Goal: Transaction & Acquisition: Purchase product/service

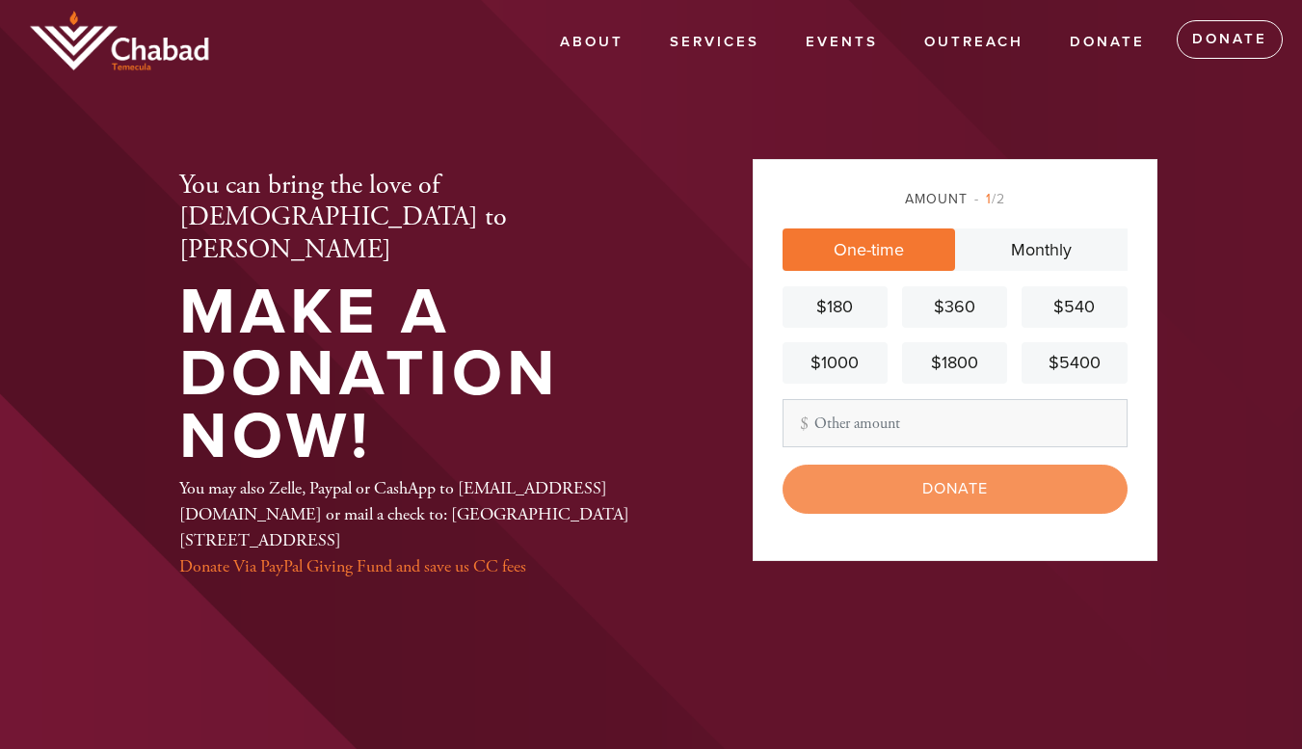
click at [1079, 314] on div "$540" at bounding box center [1074, 307] width 90 height 26
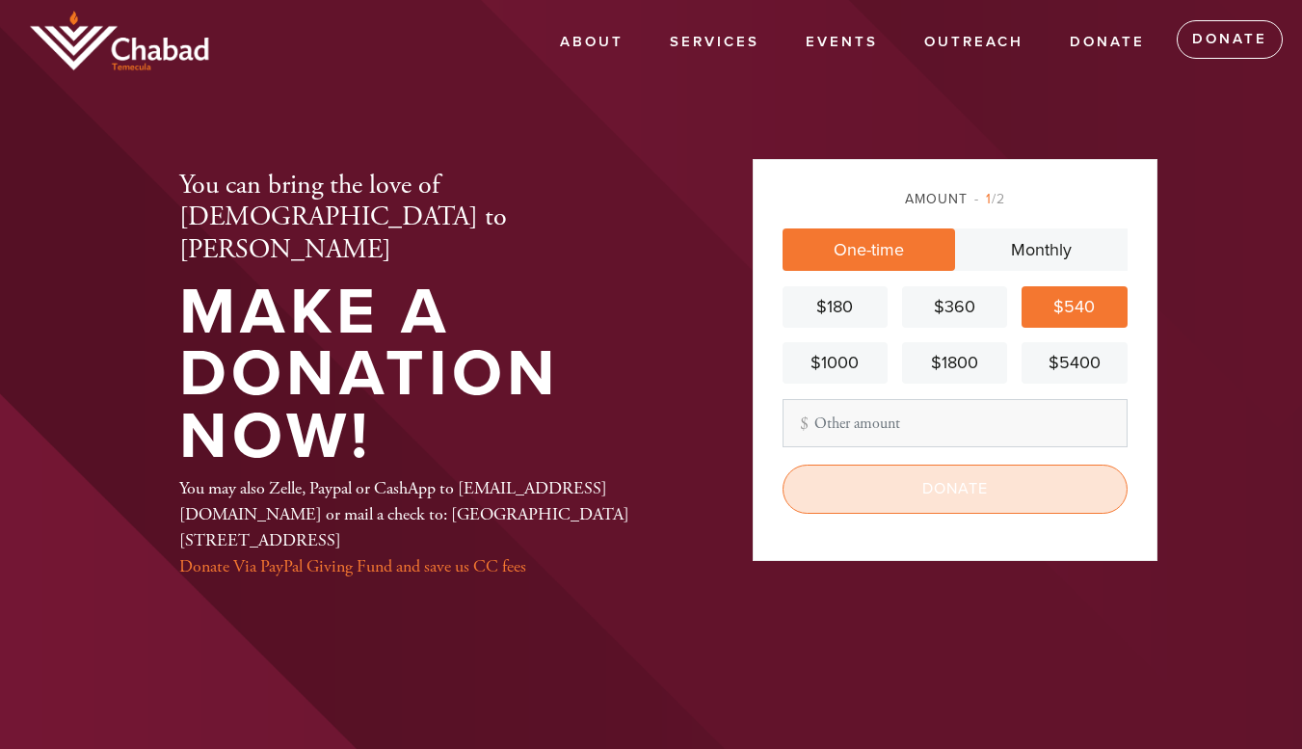
click at [962, 483] on input "Donate" at bounding box center [954, 488] width 345 height 48
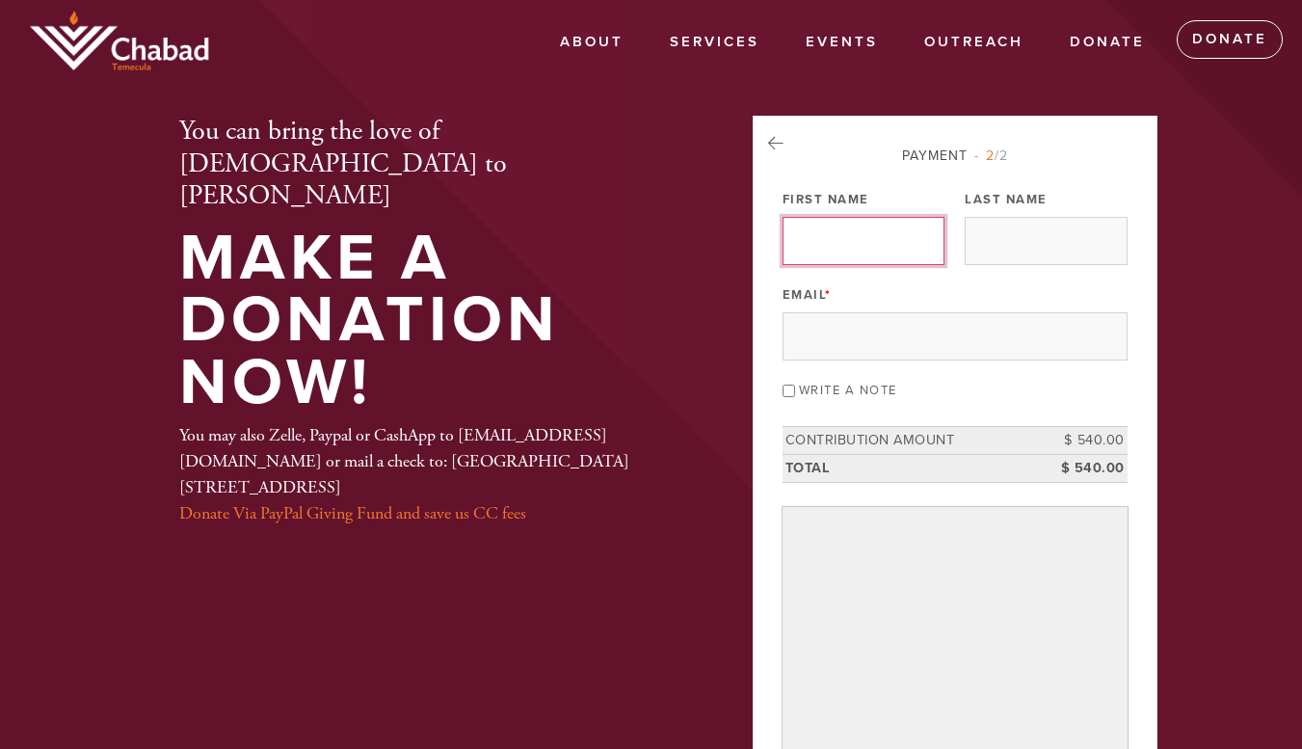
click at [885, 237] on input "First Name" at bounding box center [863, 241] width 162 height 48
type input "aura"
type input "gomez"
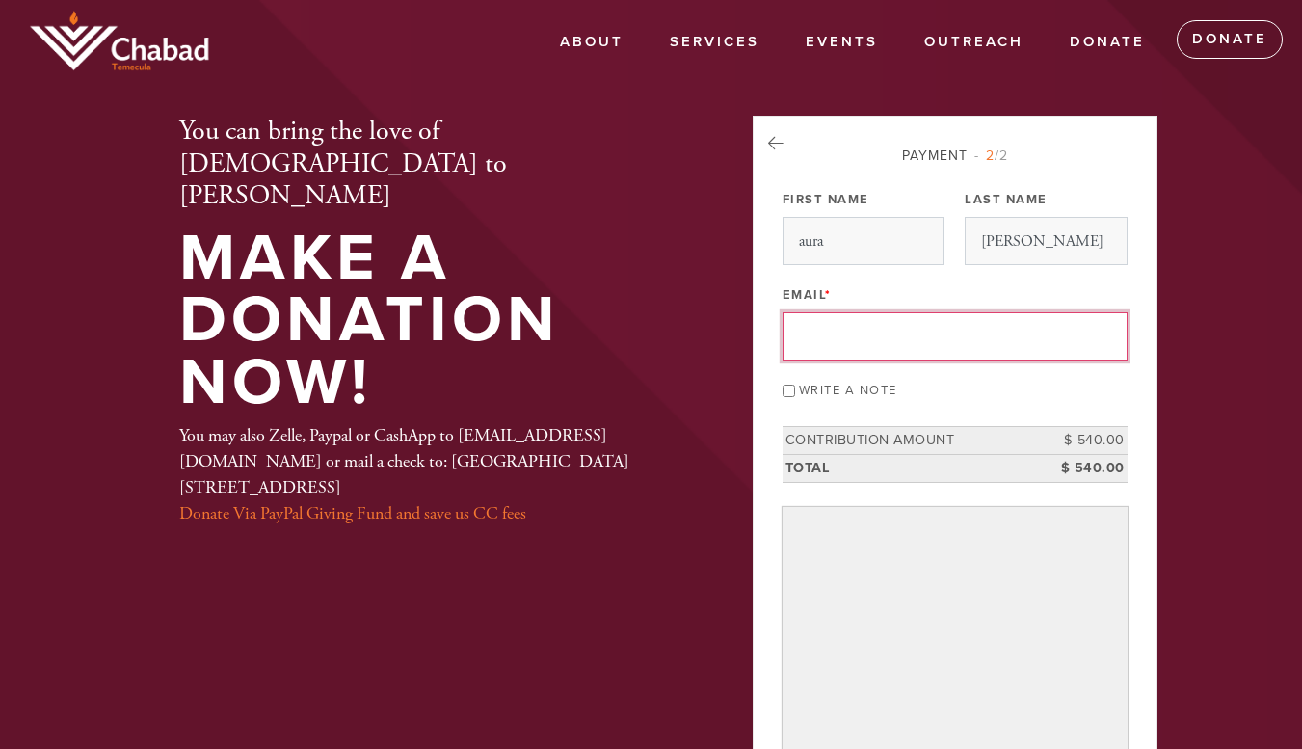
type input "auri_g_@hotmail.com"
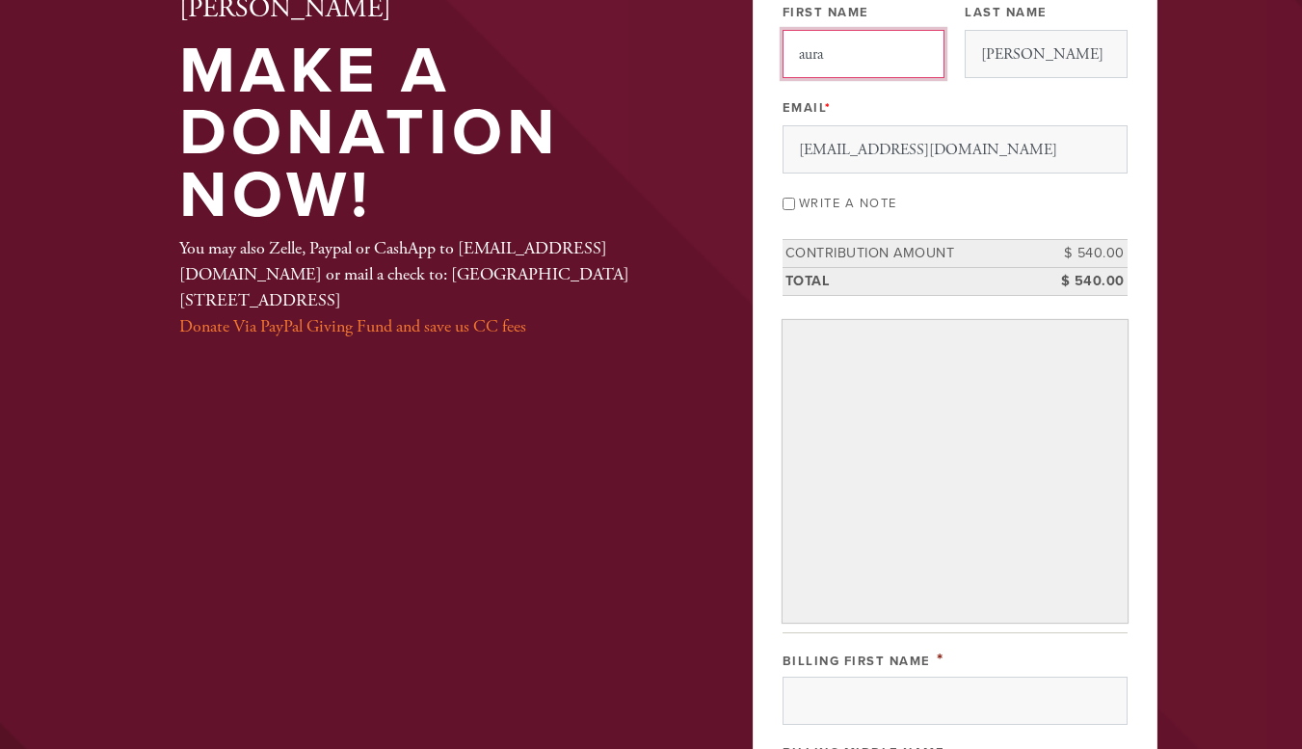
scroll to position [193, 0]
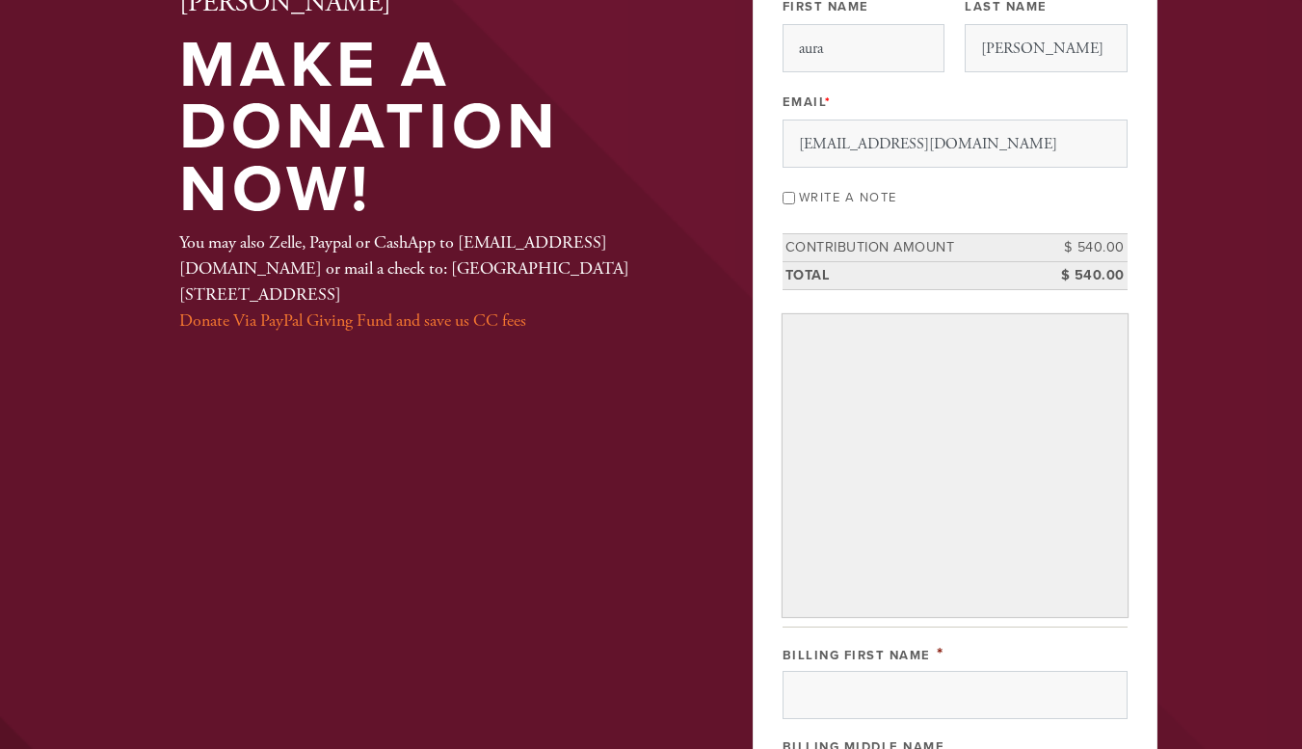
click at [1132, 655] on div "Payment 2 /2 First Name aura Last Name gomez Email * auri_g_@hotmail.com Write …" at bounding box center [954, 656] width 405 height 1466
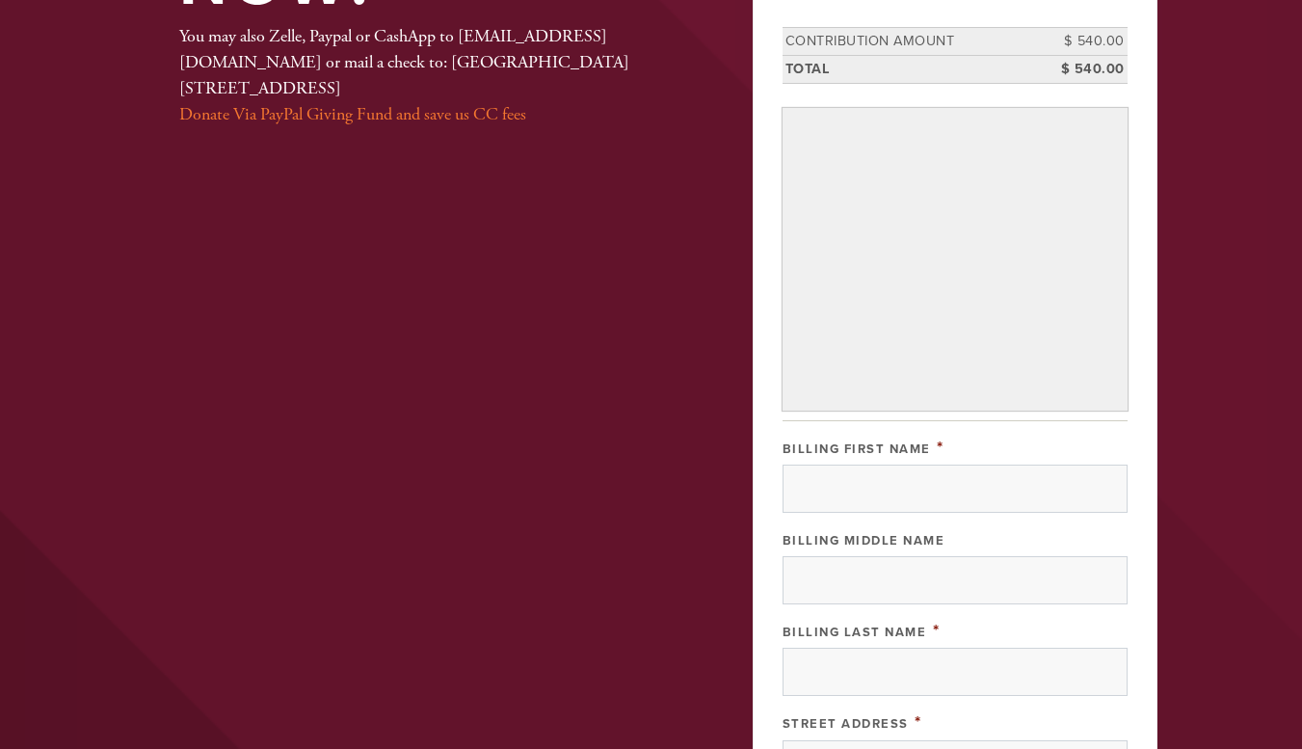
scroll to position [462, 0]
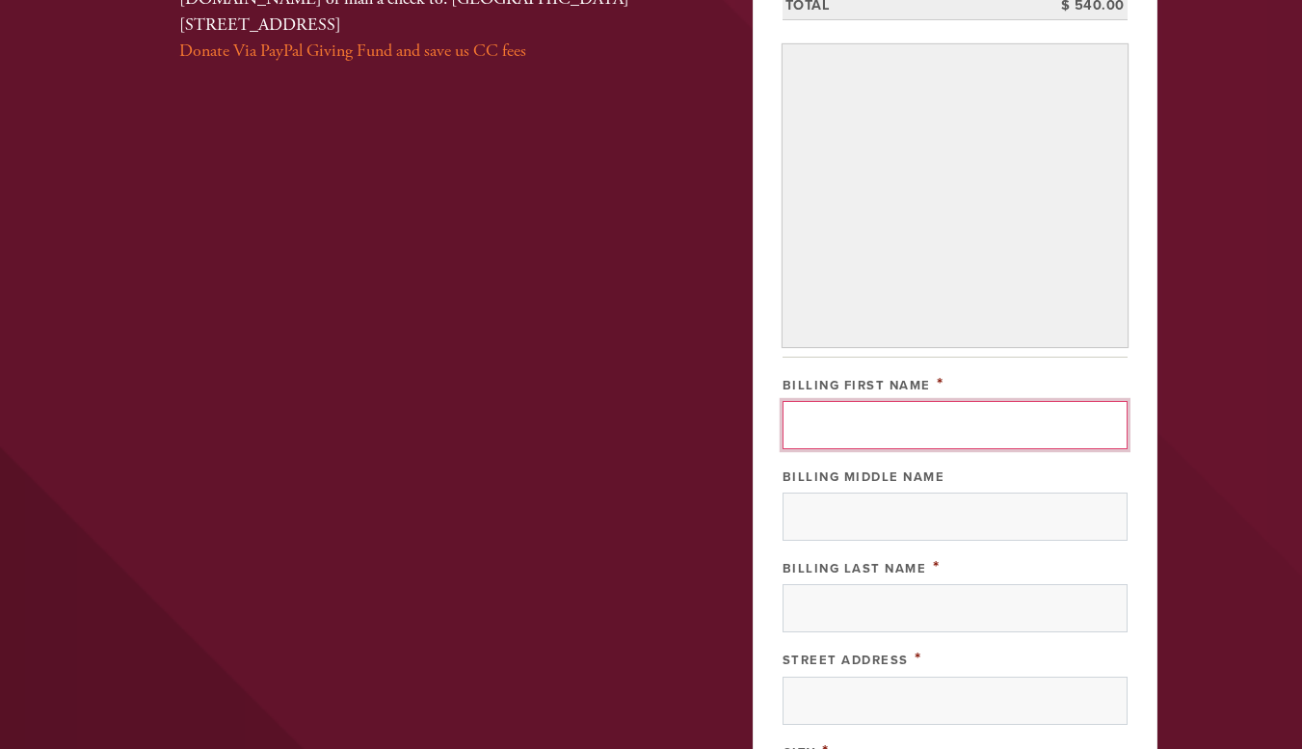
click at [989, 418] on input "Billing First Name" at bounding box center [954, 425] width 345 height 48
type input "aura"
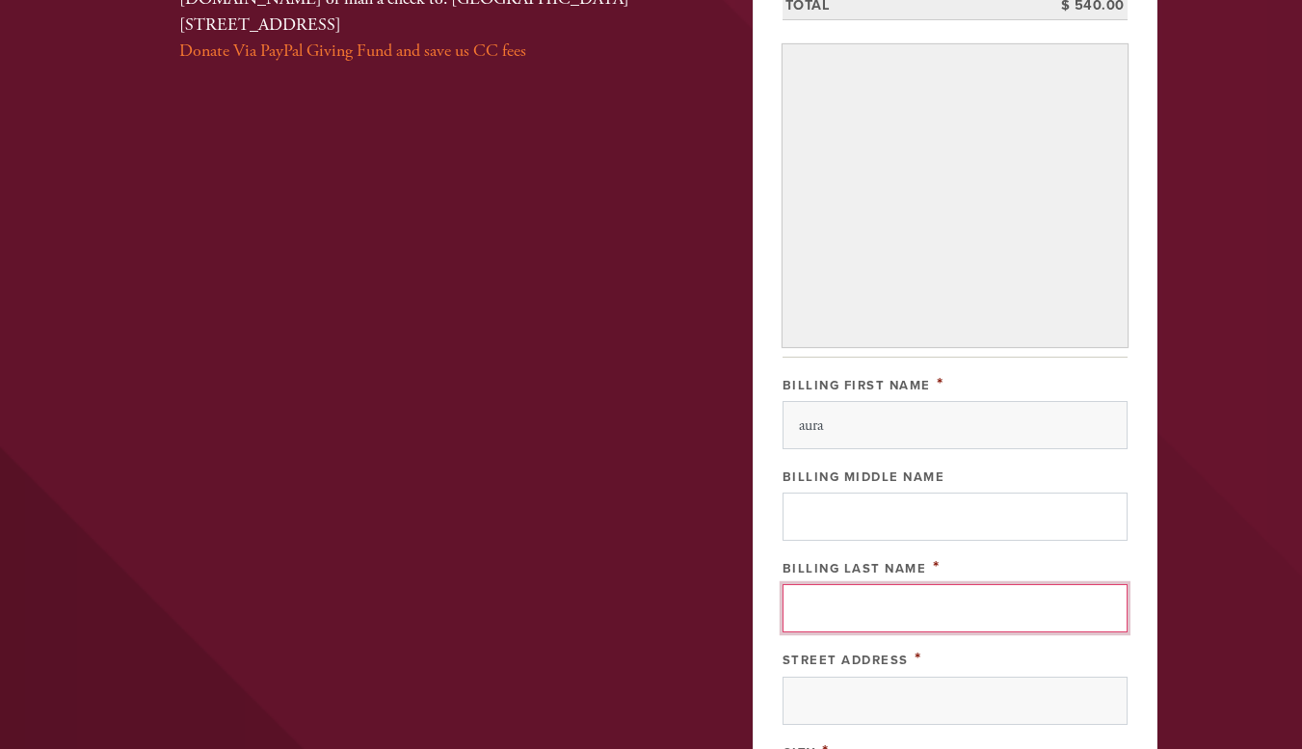
type input "gomez"
type input "4102 Ballantree St"
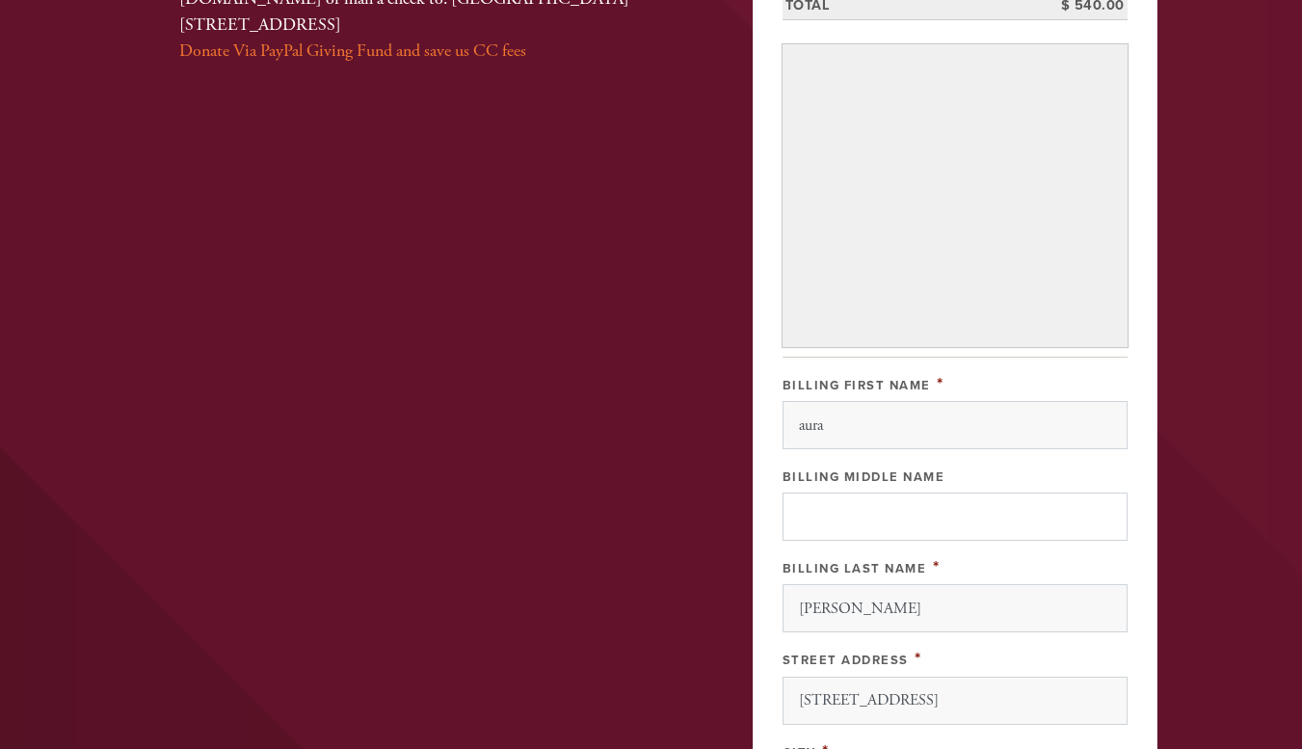
type input "Lake Elsinore"
type input "United States"
type input "CA"
type input "92530-2014"
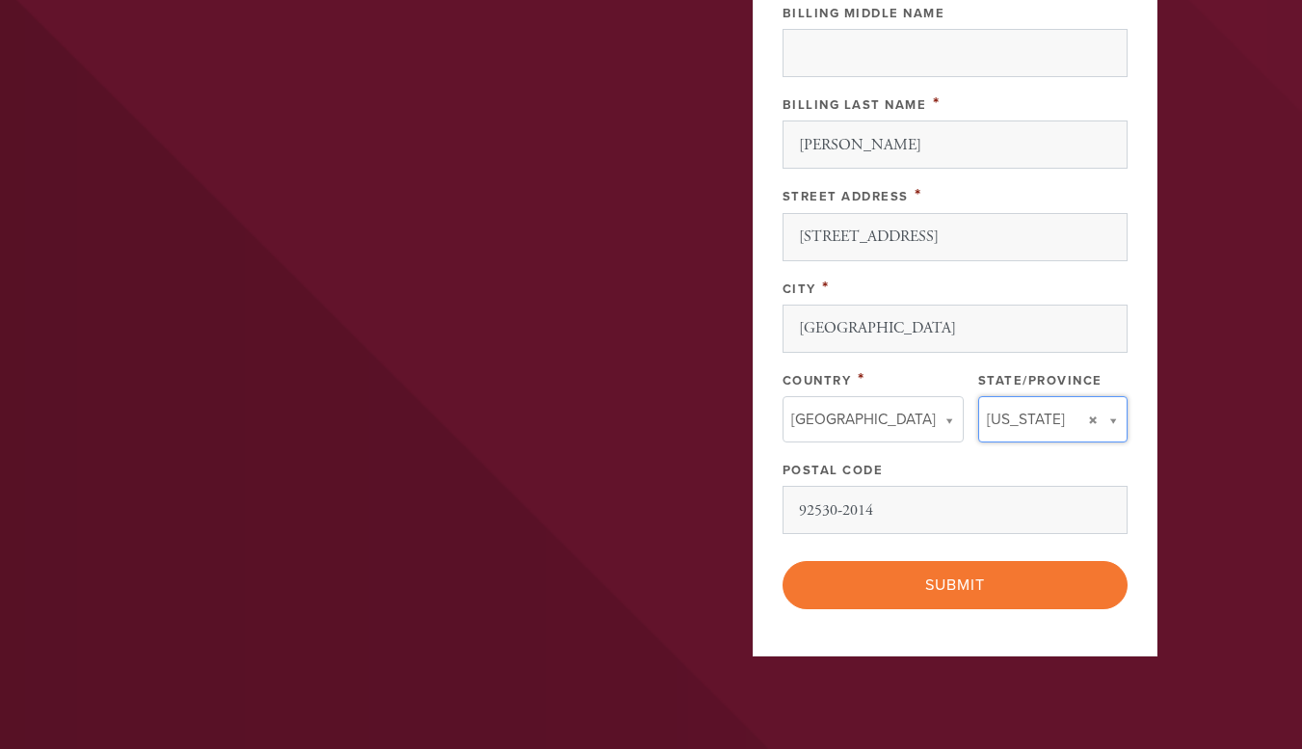
type input "CA"
type input "United States"
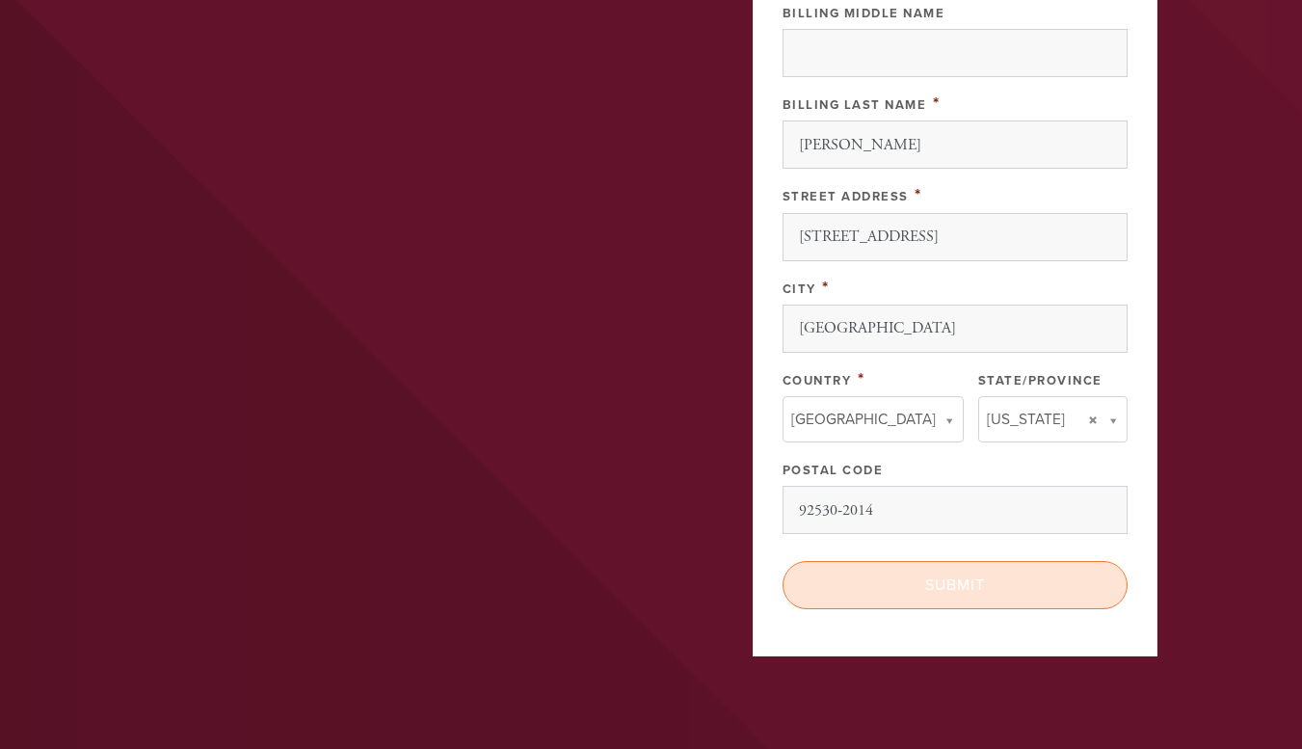
click at [961, 588] on input "Submit" at bounding box center [954, 585] width 345 height 48
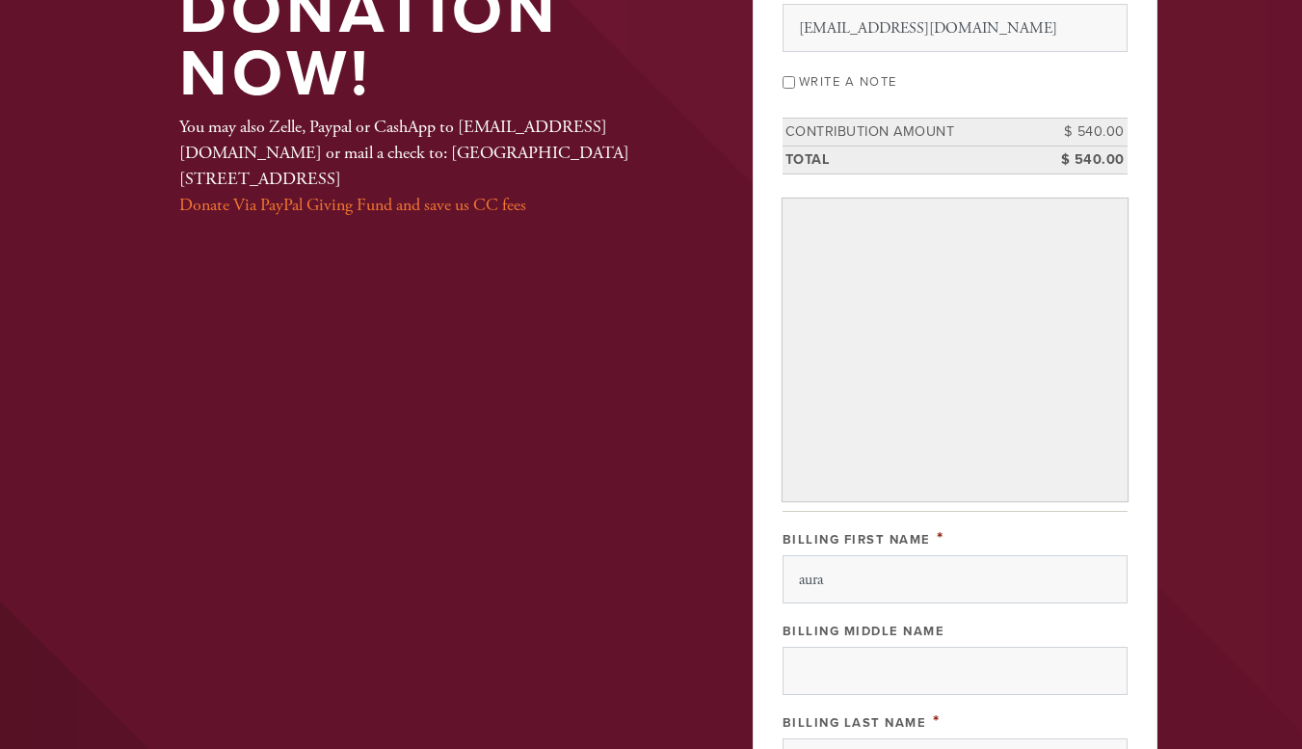
scroll to position [257, 0]
